Goal: Task Accomplishment & Management: Use online tool/utility

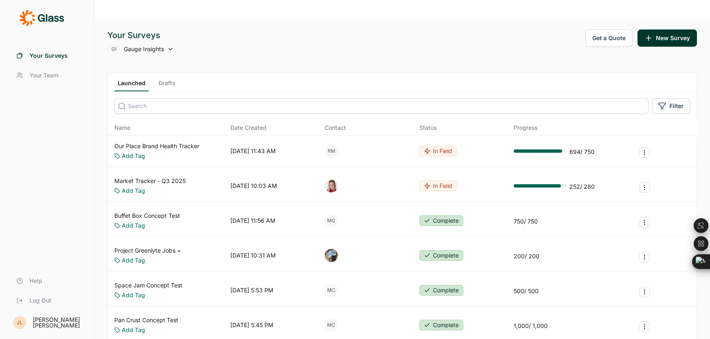
click at [201, 98] on input at bounding box center [381, 106] width 534 height 16
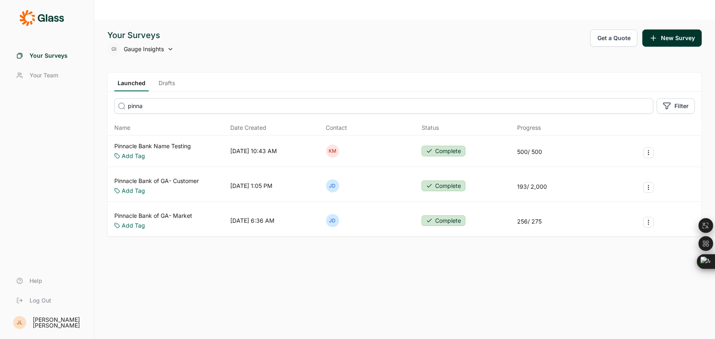
type input "pinna"
click at [180, 212] on link "Pinnacle Bank of GA- Market" at bounding box center [153, 216] width 78 height 8
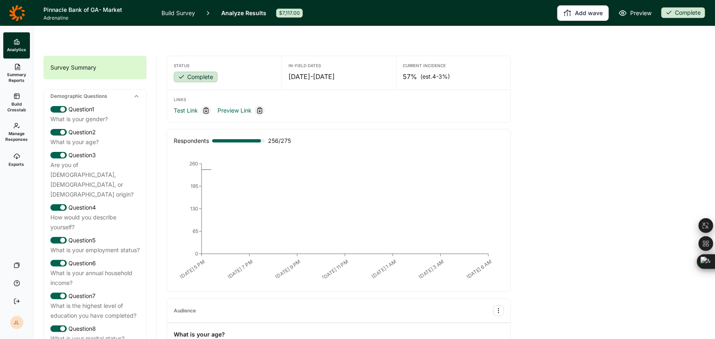
click at [22, 128] on link "Manage Responses" at bounding box center [16, 133] width 27 height 30
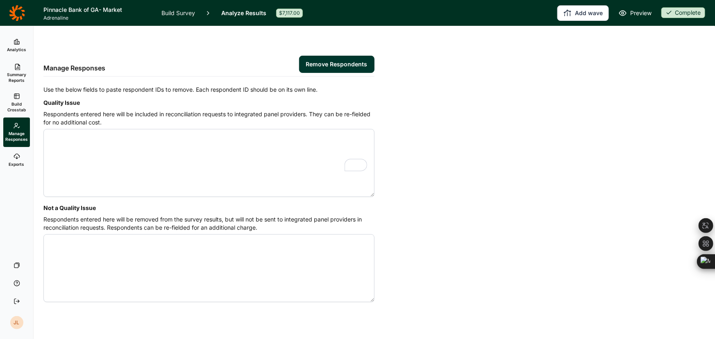
click at [16, 154] on use at bounding box center [16, 156] width 5 height 5
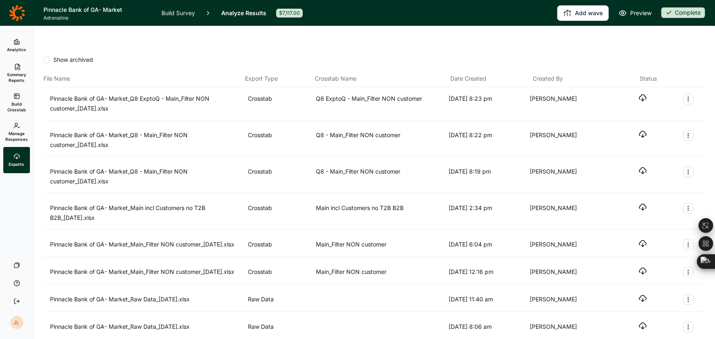
click at [15, 73] on span "Summary Reports" at bounding box center [17, 77] width 20 height 11
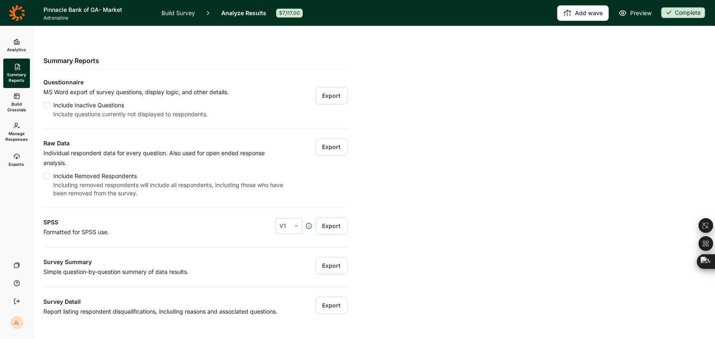
click at [321, 139] on button "Export" at bounding box center [332, 147] width 32 height 17
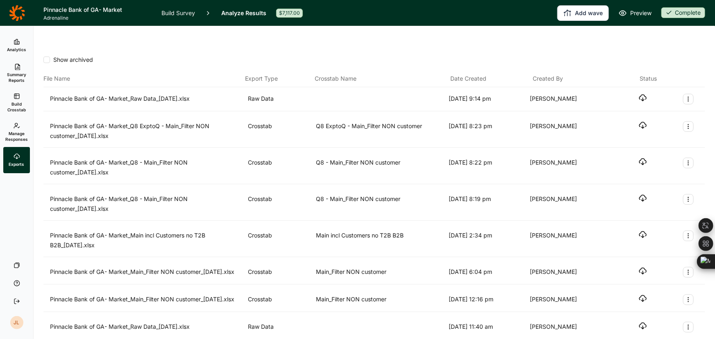
click at [639, 94] on icon "button" at bounding box center [643, 98] width 8 height 8
